Goal: Find contact information: Find contact information

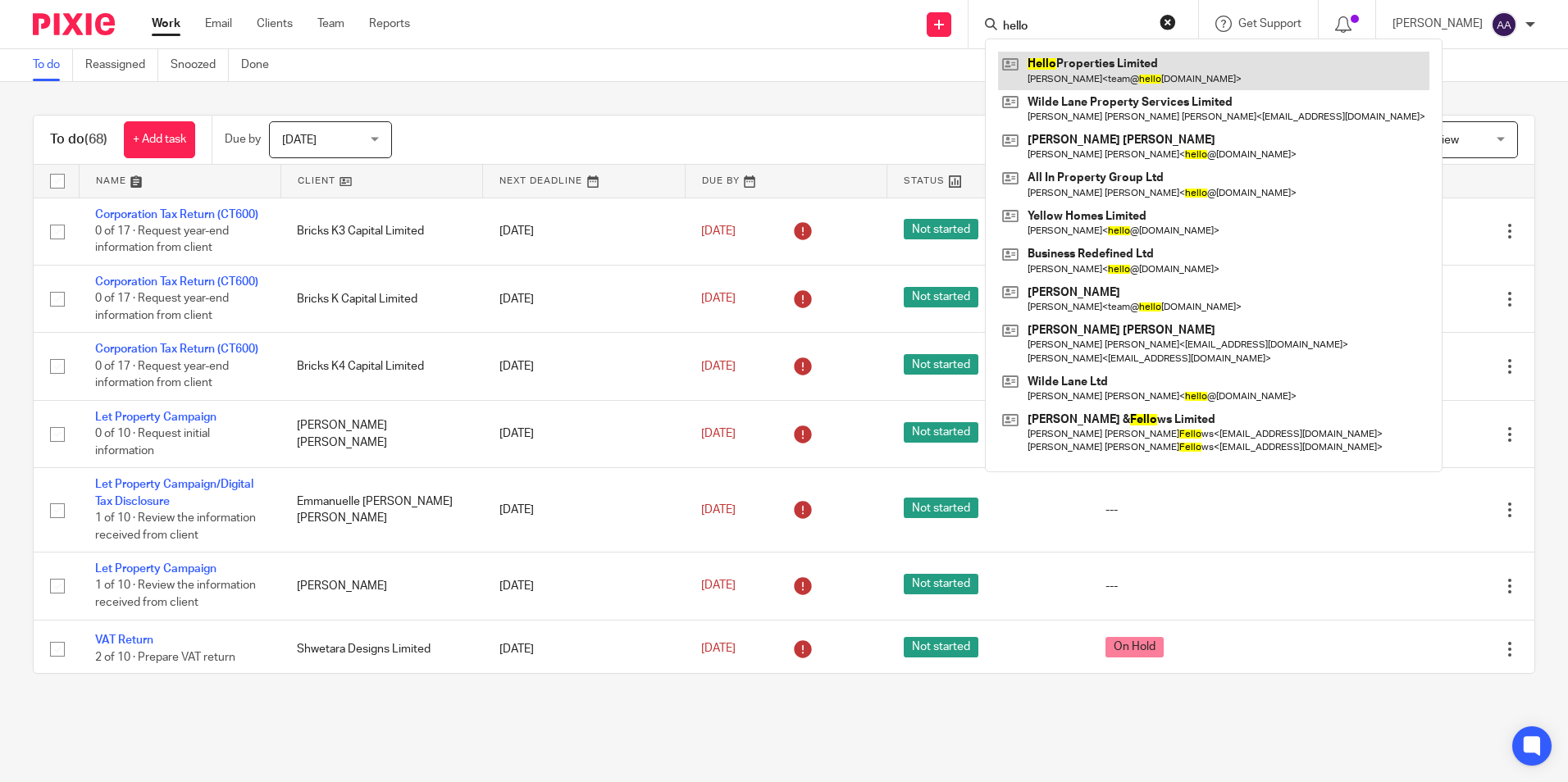
type input "hello"
click at [1074, 58] on link at bounding box center [1213, 70] width 431 height 38
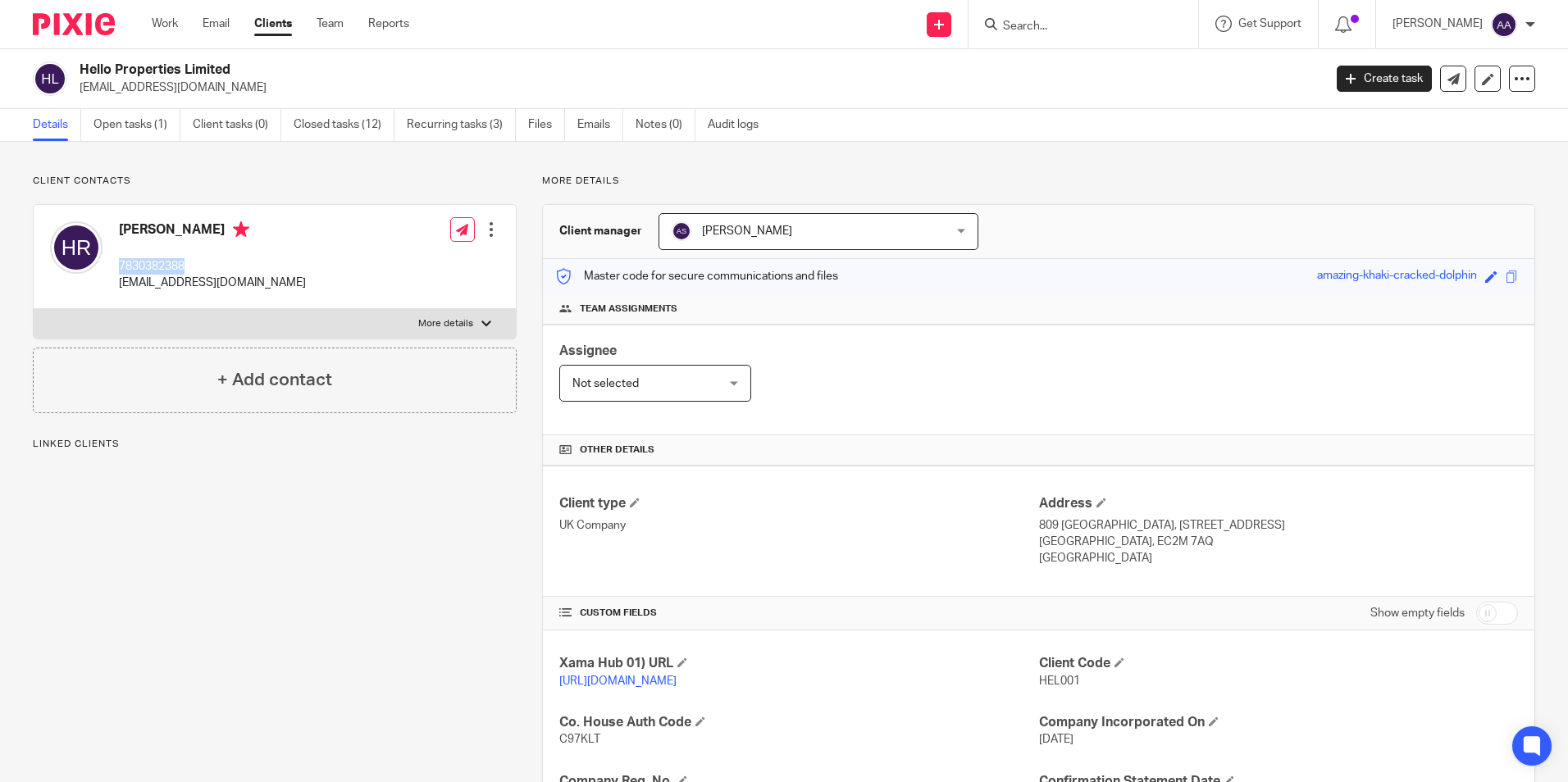
drag, startPoint x: 155, startPoint y: 270, endPoint x: 119, endPoint y: 269, distance: 36.0
click at [119, 269] on p "7830382388" at bounding box center [211, 265] width 187 height 16
click at [263, 219] on div "[PERSON_NAME] 7830382388 [EMAIL_ADDRESS][DOMAIN_NAME]" at bounding box center [178, 257] width 256 height 87
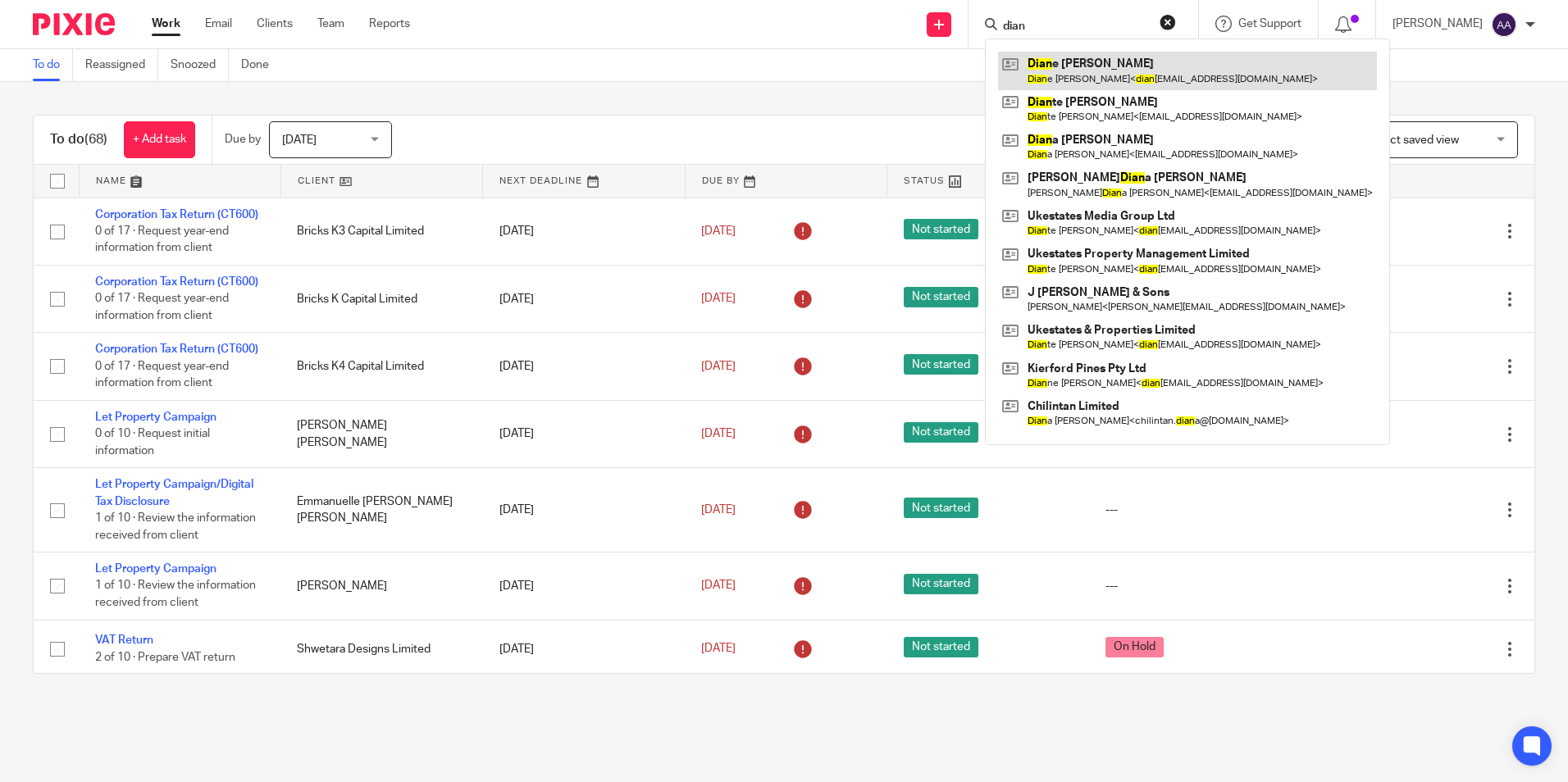
type input "dian"
click at [1072, 85] on link at bounding box center [1188, 70] width 379 height 38
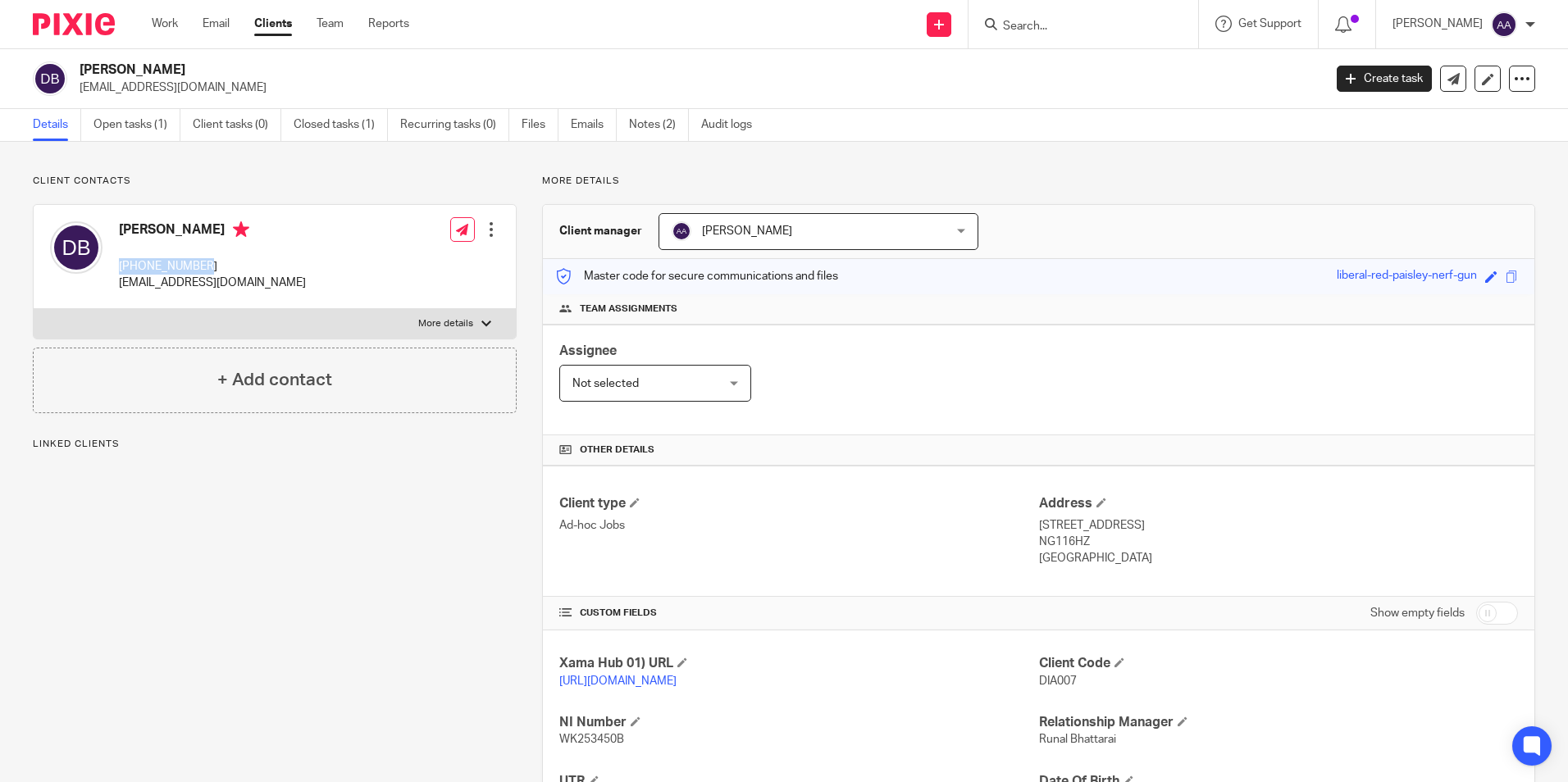
drag, startPoint x: 217, startPoint y: 266, endPoint x: 119, endPoint y: 268, distance: 98.0
click at [119, 268] on p "+447986917551" at bounding box center [211, 265] width 187 height 16
copy p "+447986917551"
click at [1048, 180] on p "More details" at bounding box center [1039, 181] width 994 height 13
